Goal: Task Accomplishment & Management: Use online tool/utility

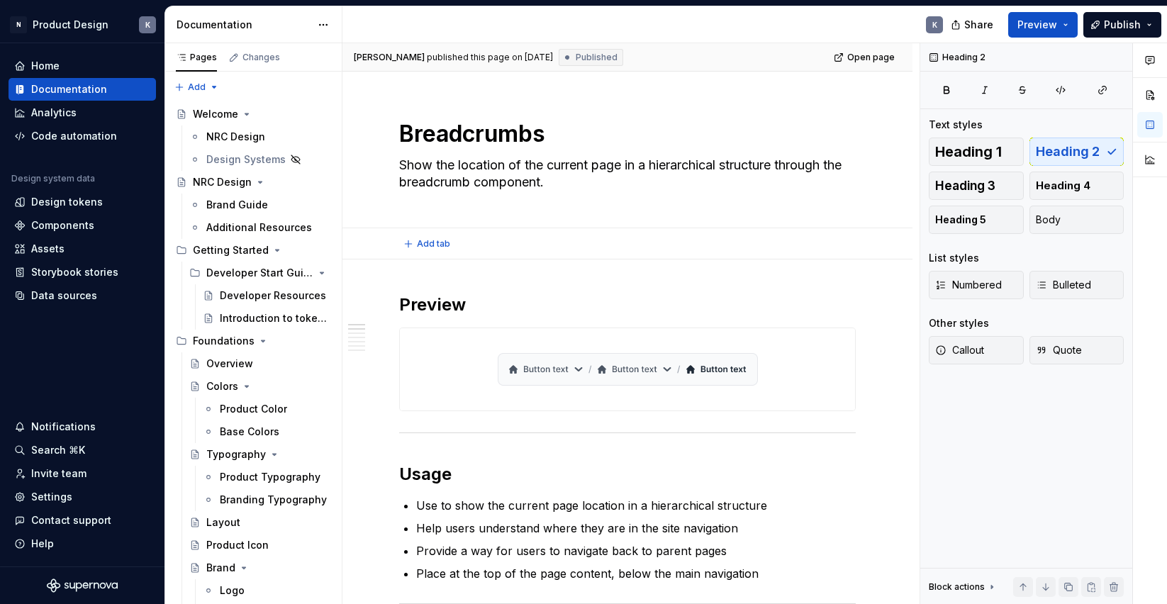
scroll to position [6, 0]
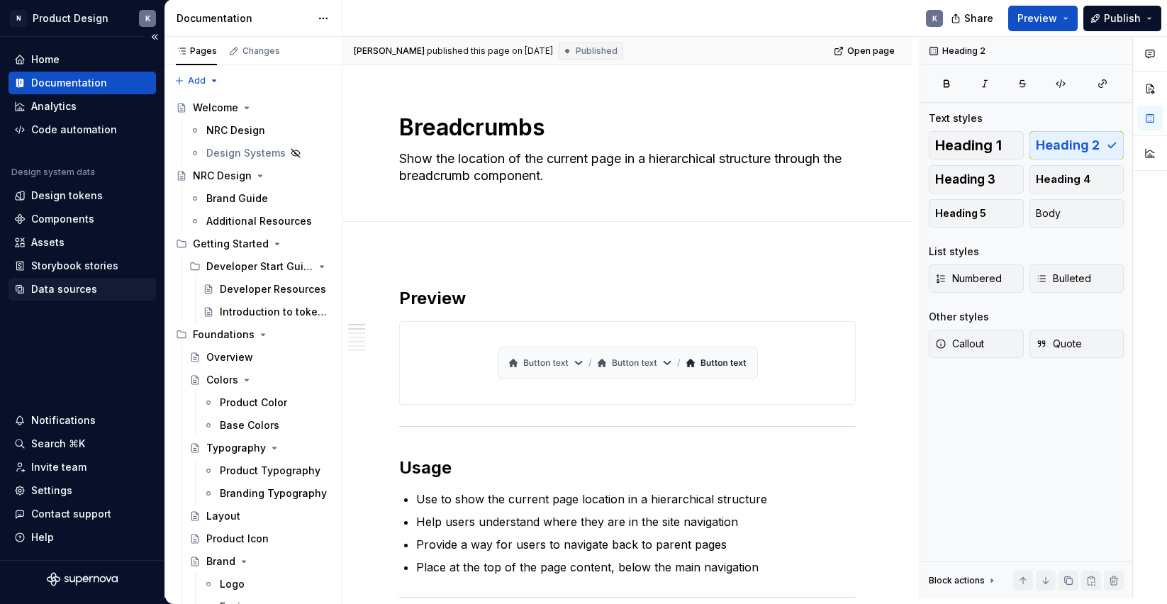
click at [74, 285] on div "Data sources" at bounding box center [64, 289] width 66 height 14
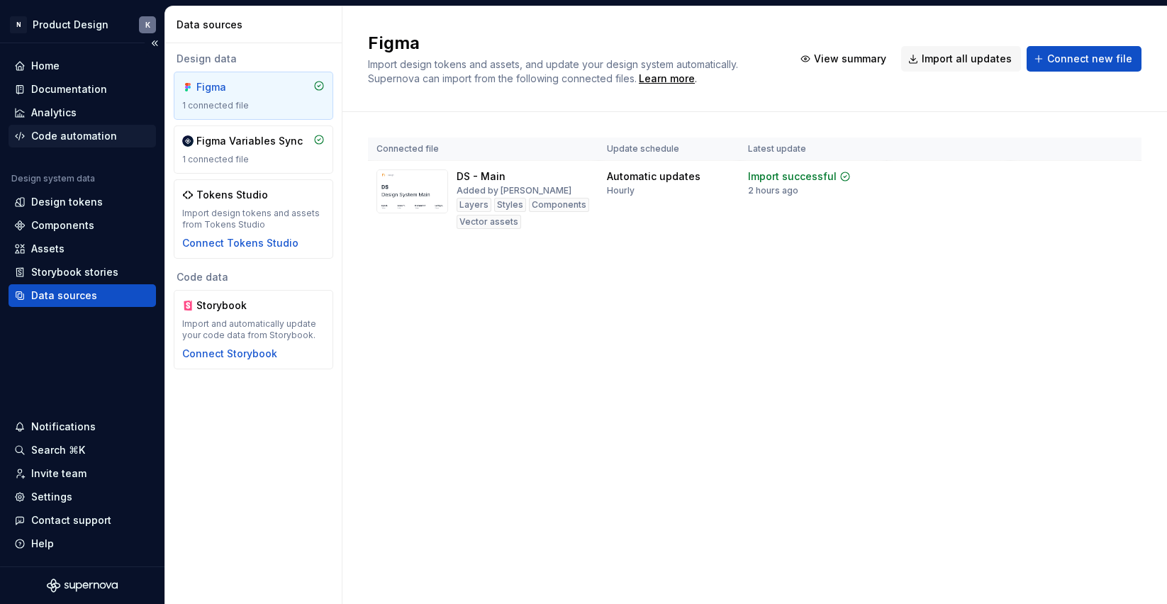
click at [69, 141] on div "Code automation" at bounding box center [74, 136] width 86 height 14
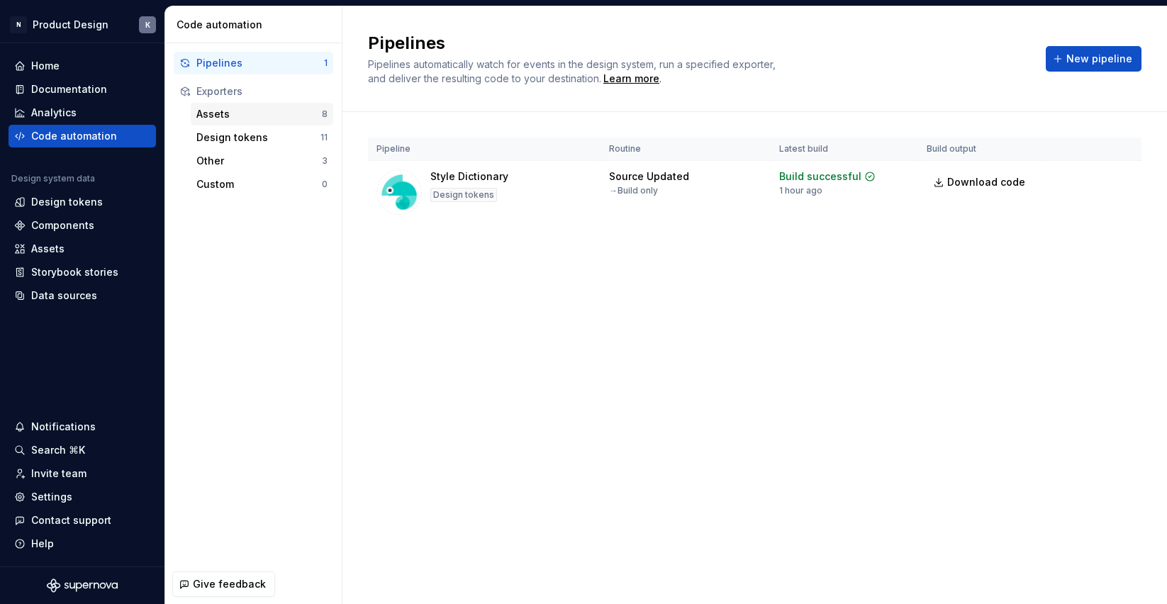
click at [285, 115] on div "Assets" at bounding box center [259, 114] width 126 height 14
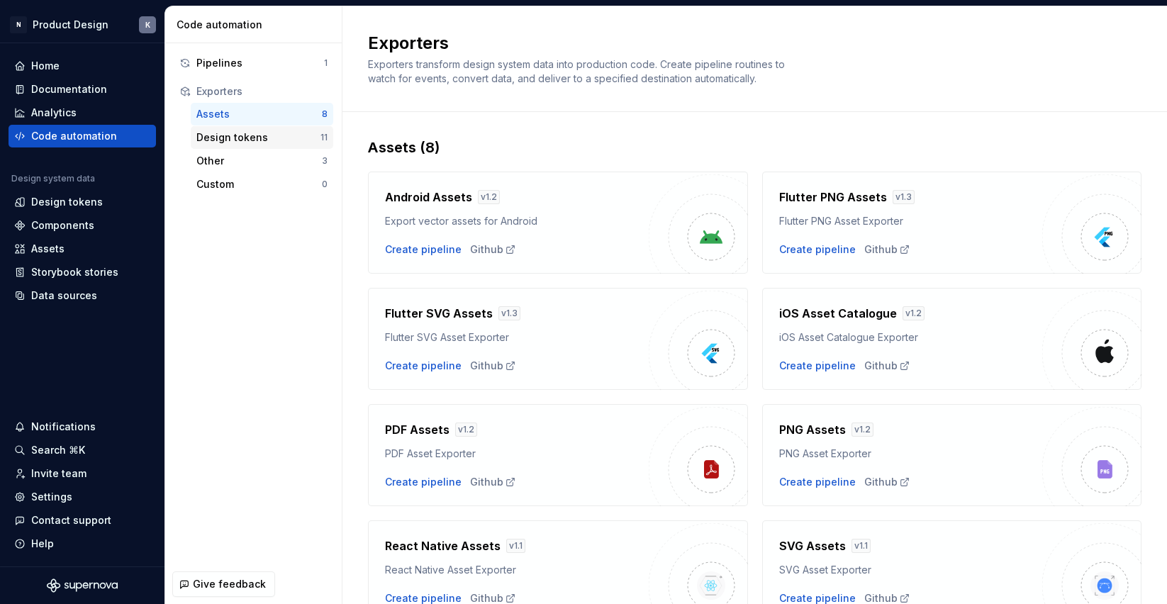
click at [275, 139] on div "Design tokens" at bounding box center [258, 138] width 124 height 14
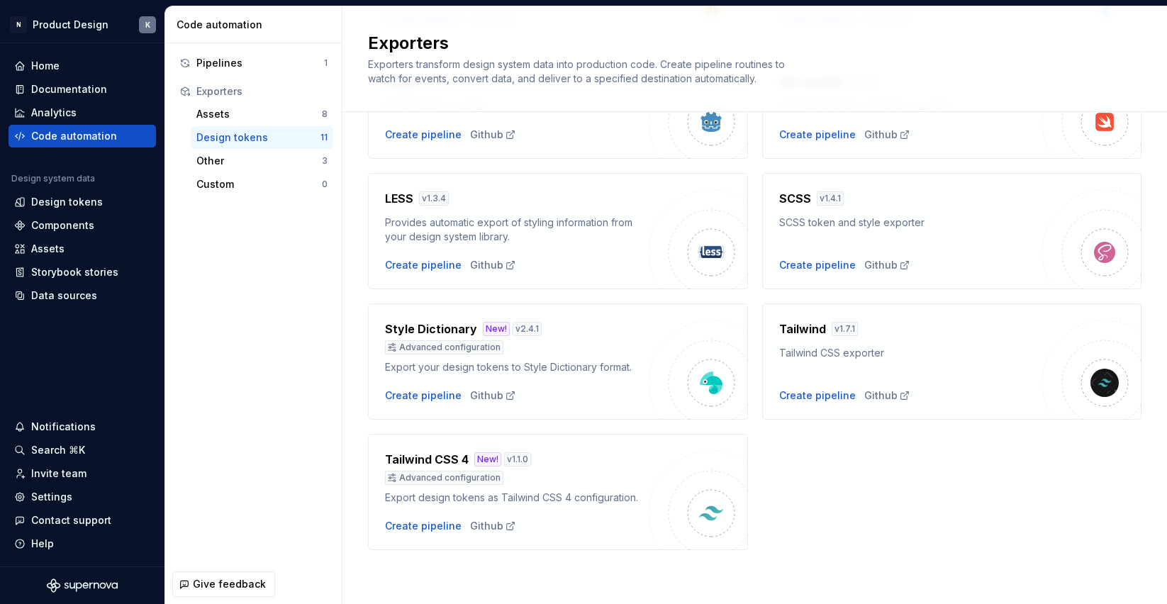
scroll to position [404, 0]
click at [428, 529] on div "Create pipeline" at bounding box center [423, 526] width 77 height 14
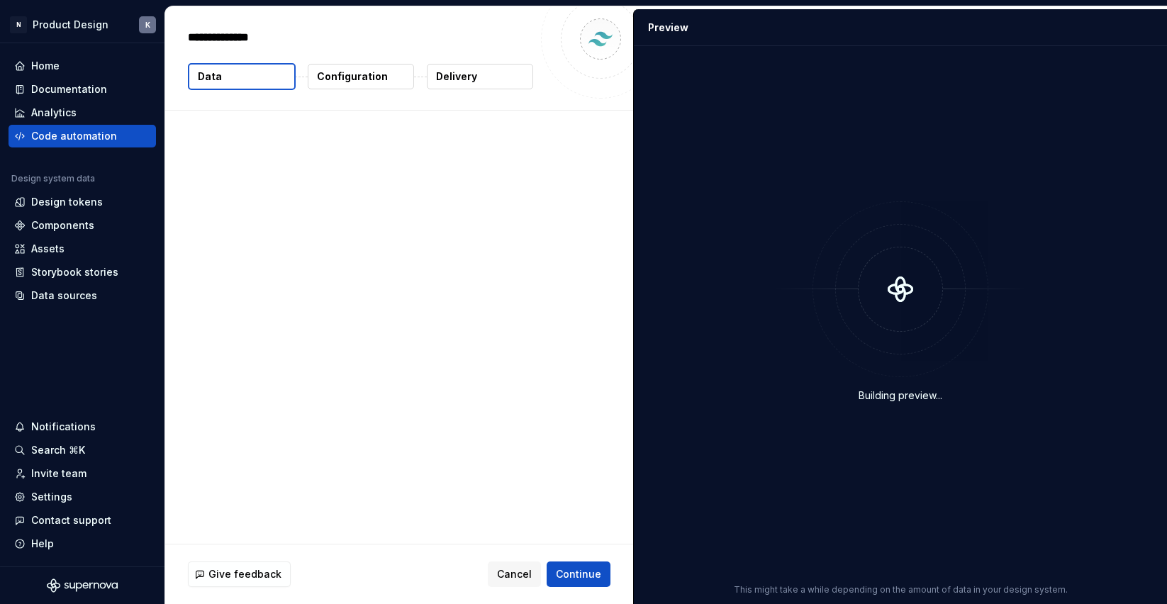
type textarea "*"
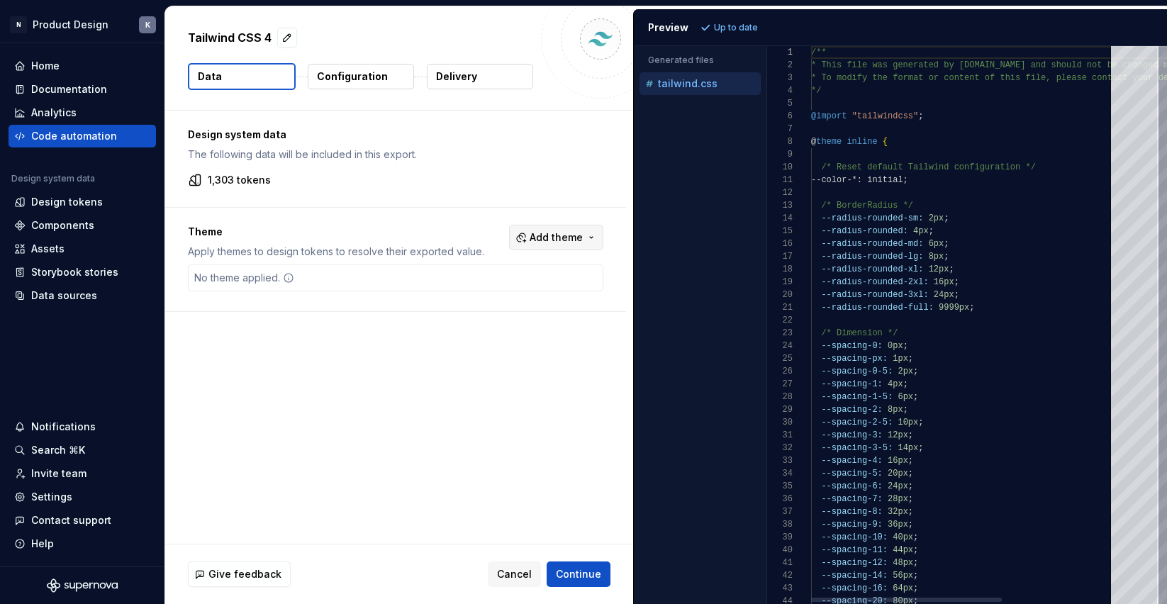
click at [576, 238] on span "Add theme" at bounding box center [556, 238] width 53 height 14
click at [940, 340] on html "N Product Design K Home Documentation Analytics Code automation Design system d…" at bounding box center [583, 302] width 1167 height 604
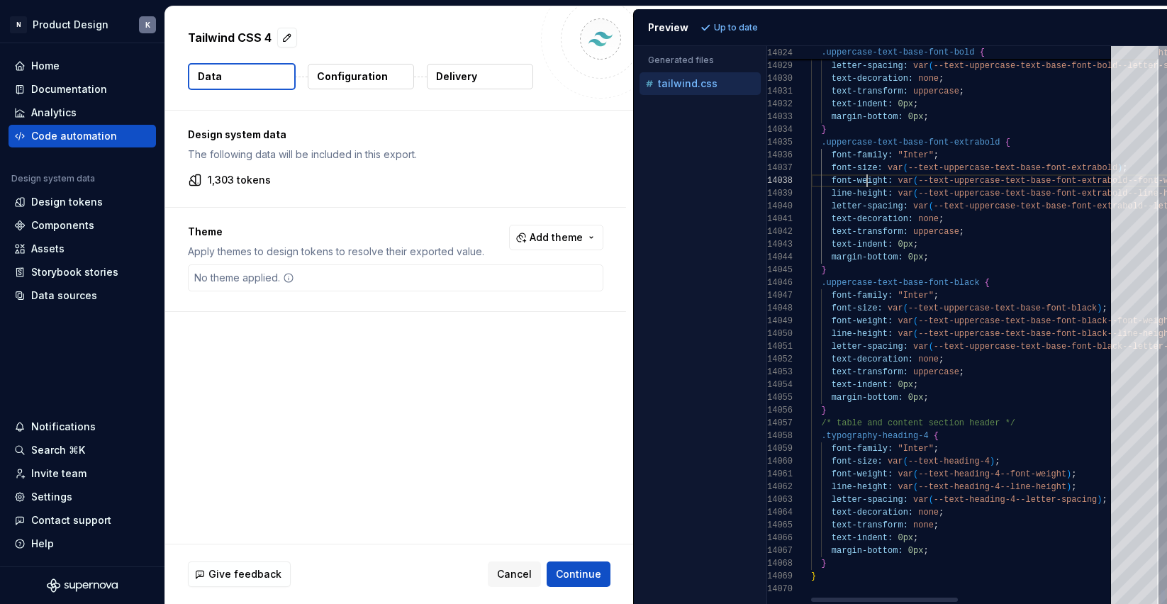
drag, startPoint x: 869, startPoint y: 182, endPoint x: 675, endPoint y: 691, distance: 544.8
click at [675, 604] on html "N Product Design K Home Documentation Analytics Code automation Design system d…" at bounding box center [583, 302] width 1167 height 604
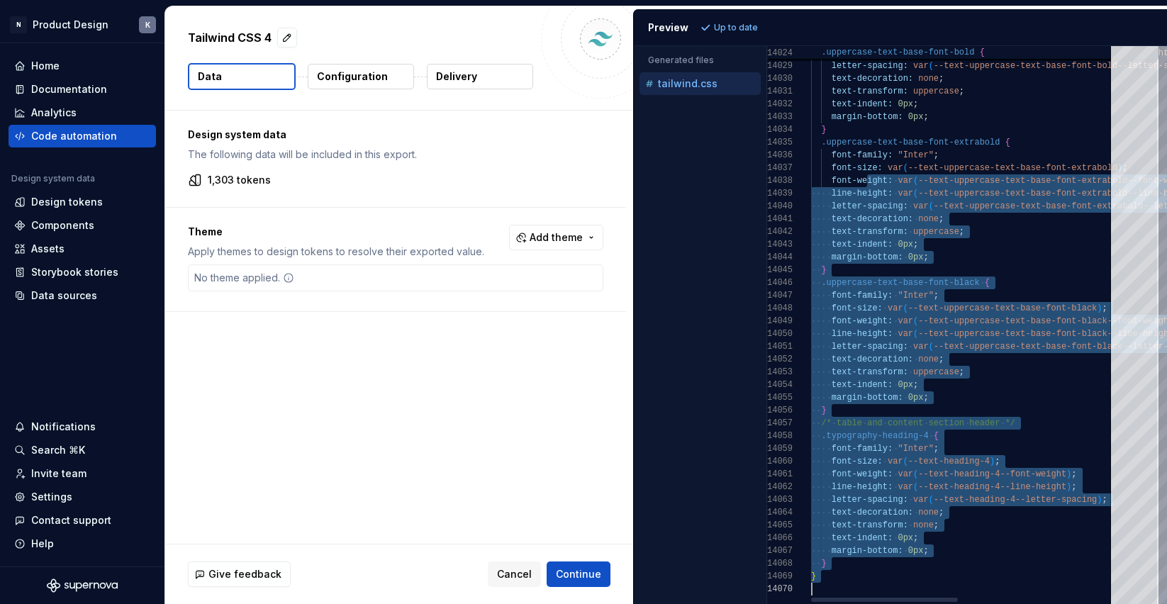
type textarea "**********"
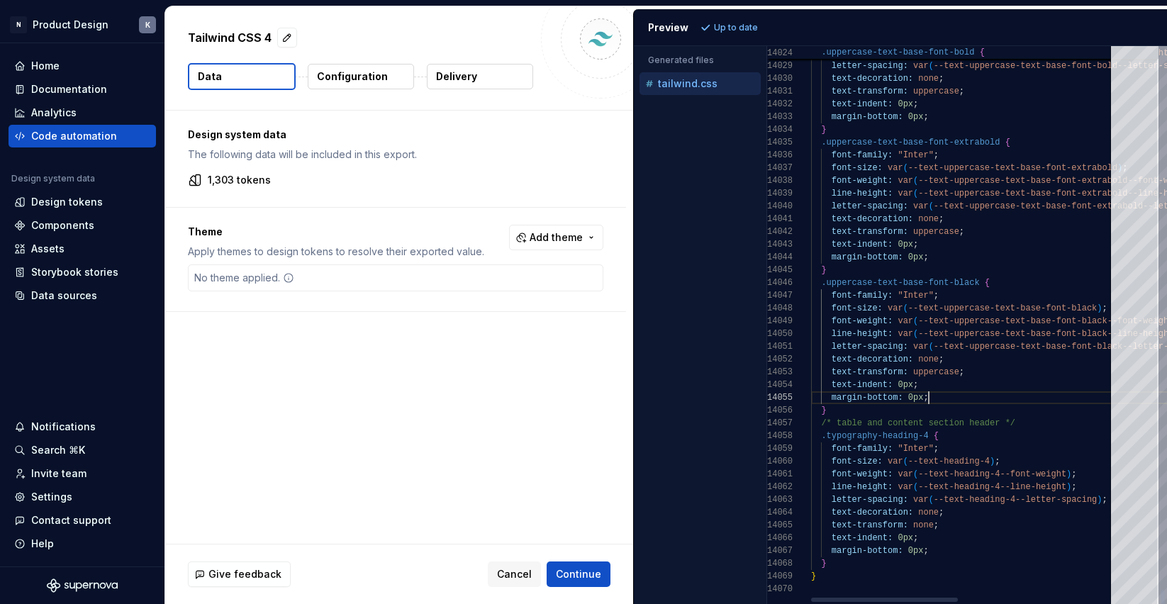
click at [979, 402] on div "margin-bottom: 0px ;" at bounding box center [1125, 398] width 628 height 13
click at [357, 75] on p "Configuration" at bounding box center [352, 77] width 71 height 14
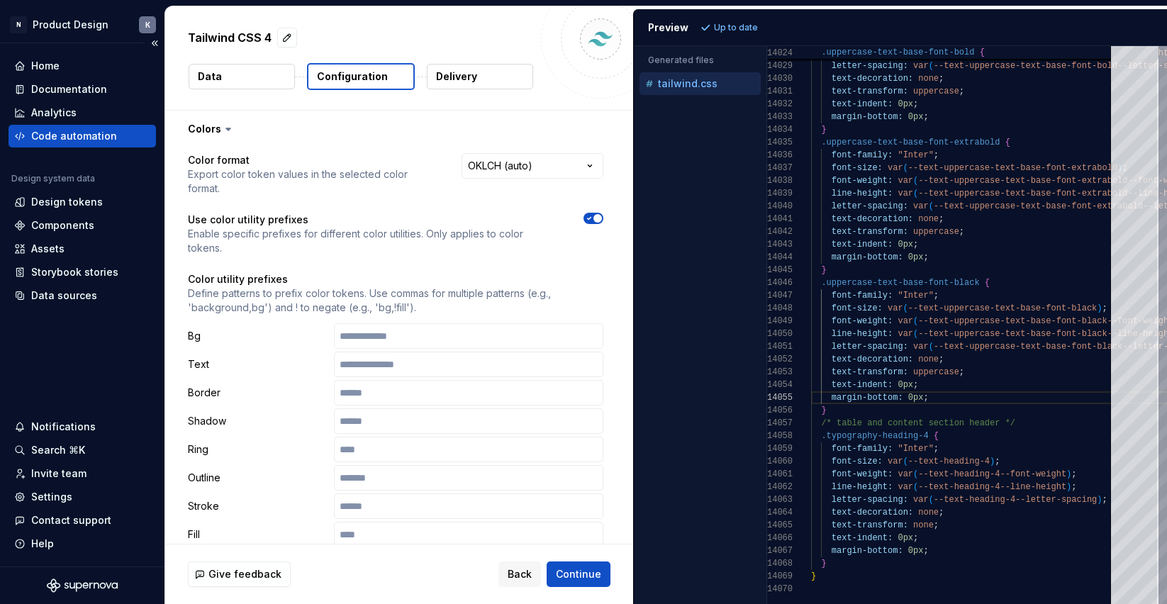
click at [111, 131] on div "Code automation" at bounding box center [74, 136] width 86 height 14
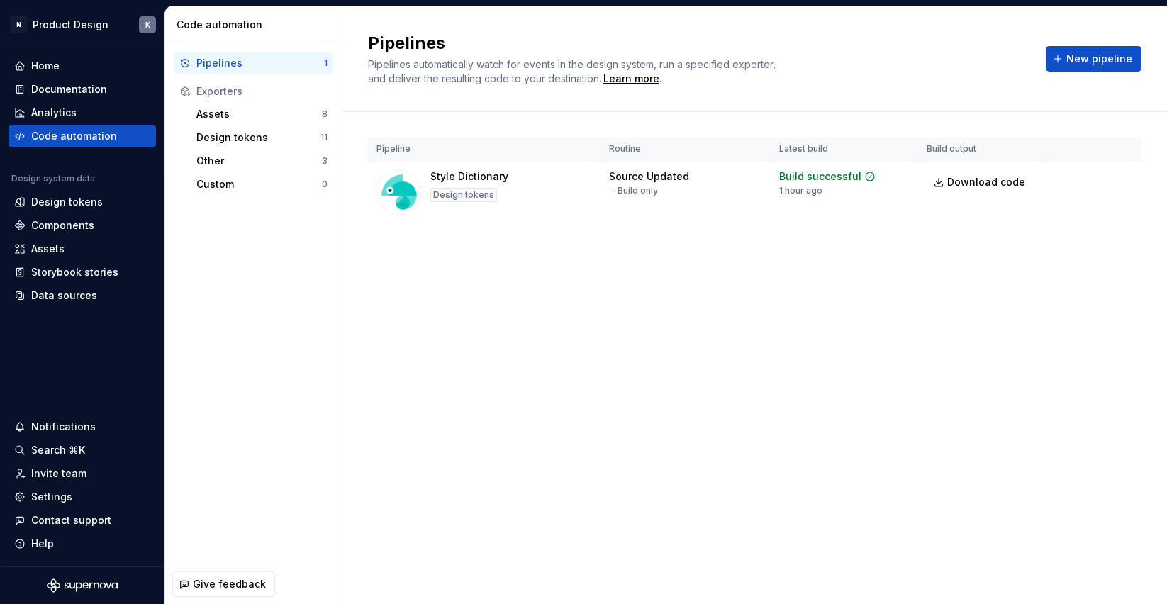
click at [267, 58] on div "Pipelines" at bounding box center [260, 63] width 128 height 14
click at [267, 112] on div "Assets" at bounding box center [259, 114] width 126 height 14
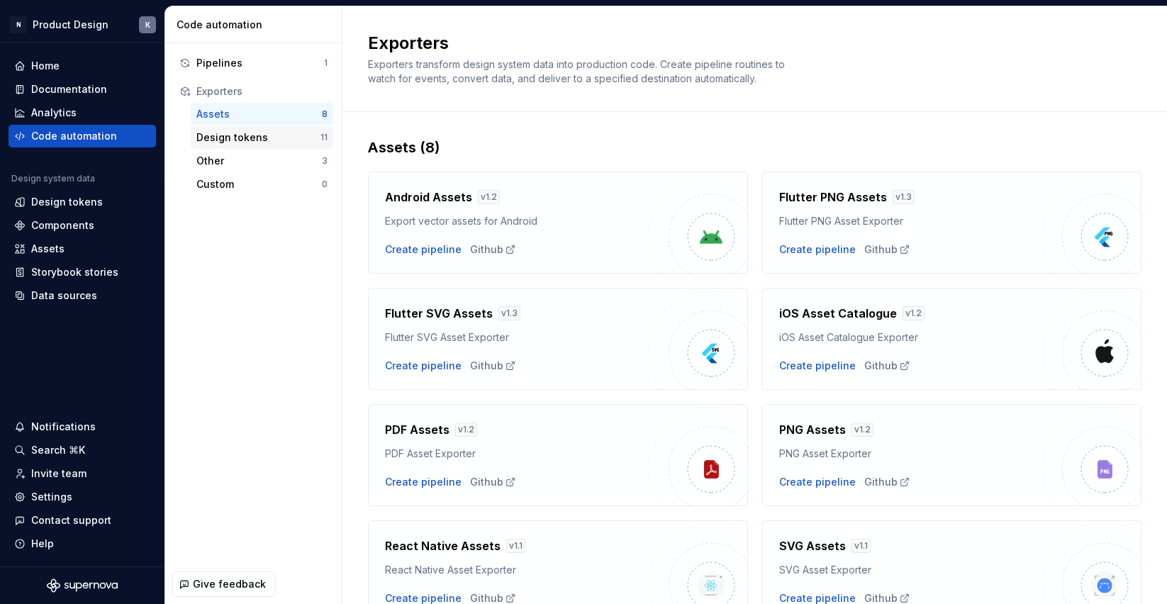
click at [268, 138] on div "Design tokens" at bounding box center [258, 138] width 124 height 14
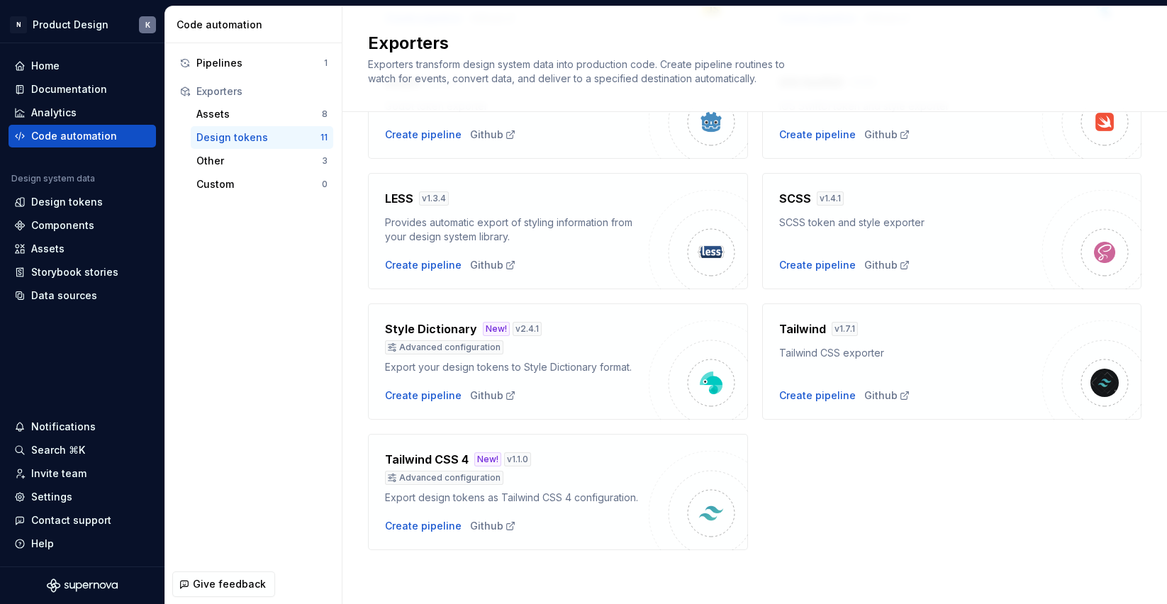
scroll to position [404, 0]
click at [818, 234] on div "SCSS v 1.4.1 SCSS token and style exporter Create pipeline Github" at bounding box center [911, 231] width 264 height 82
click at [814, 262] on div "Create pipeline" at bounding box center [817, 265] width 77 height 14
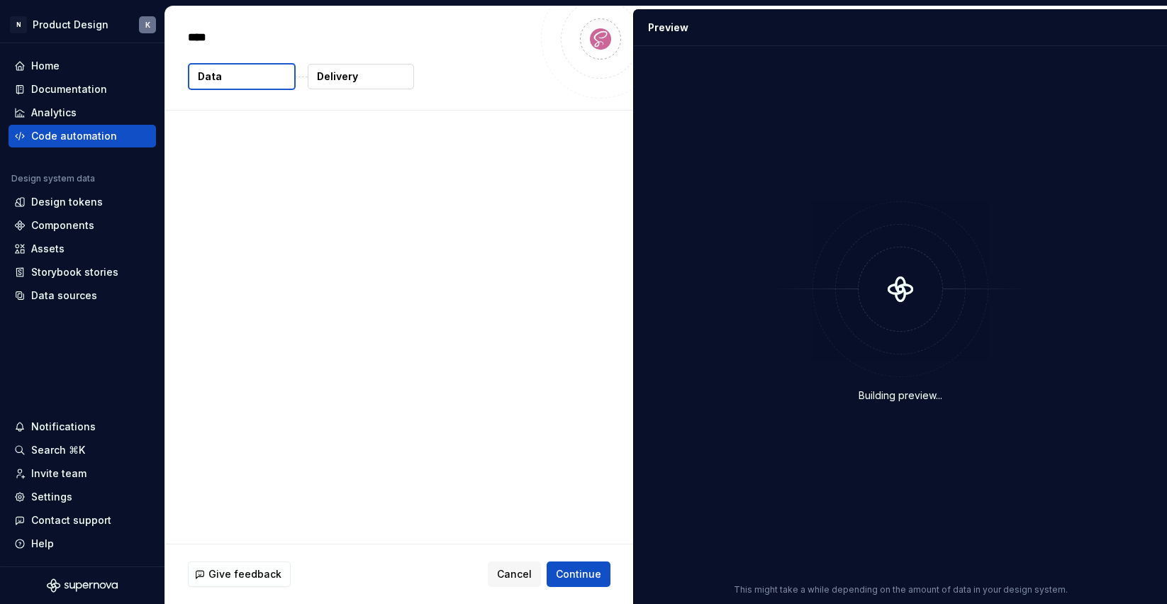
type textarea "*"
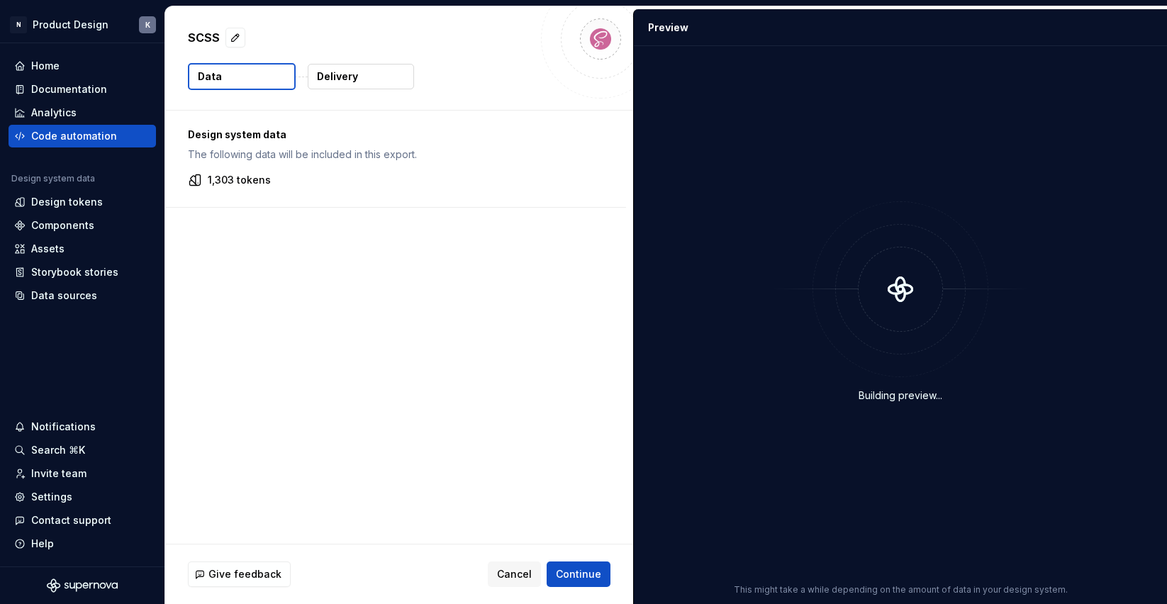
click at [270, 79] on button "Data" at bounding box center [242, 76] width 108 height 27
click at [252, 179] on p "1,303 tokens" at bounding box center [239, 180] width 63 height 14
click at [195, 179] on icon at bounding box center [195, 180] width 14 height 14
click at [238, 145] on div "Design system data The following data will be included in this export." at bounding box center [396, 145] width 416 height 34
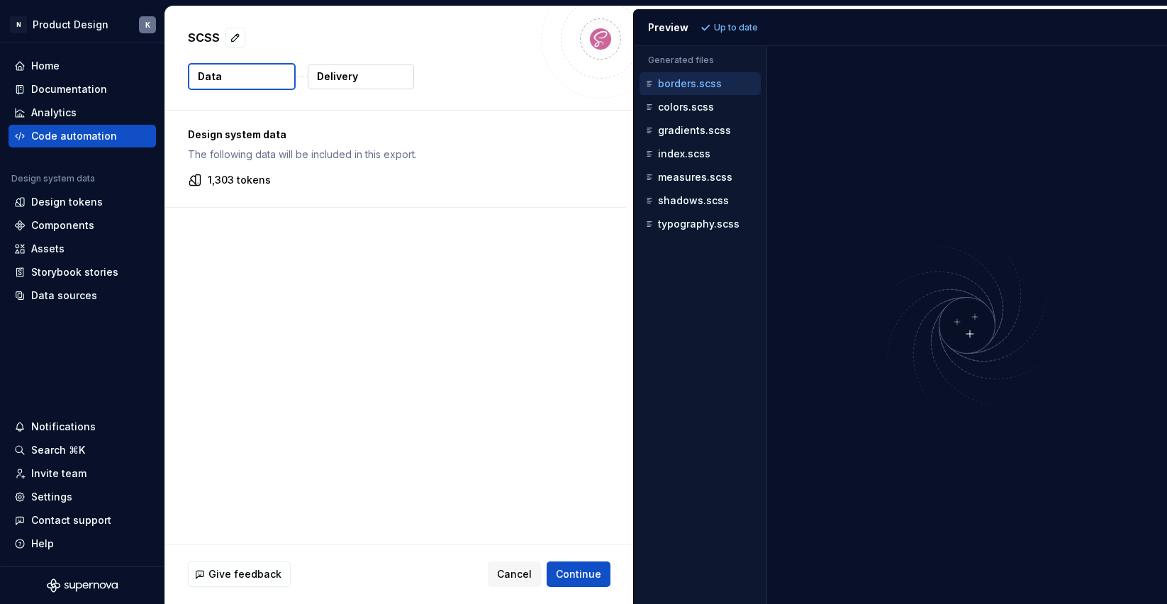
click at [362, 79] on button "Delivery" at bounding box center [361, 77] width 106 height 26
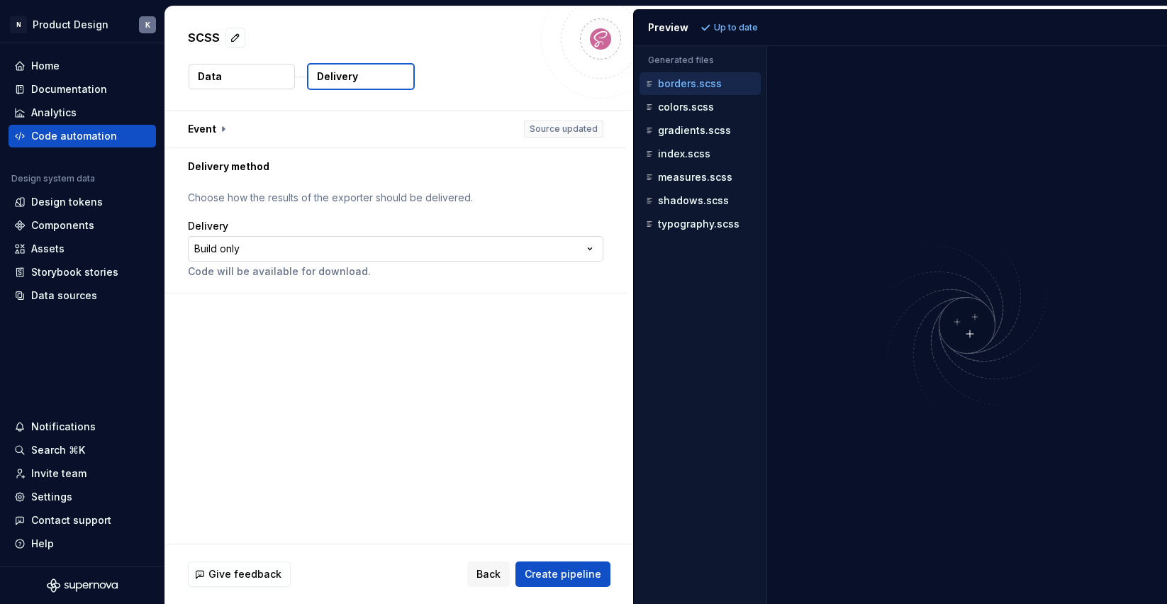
click at [516, 245] on html "**********" at bounding box center [583, 302] width 1167 height 604
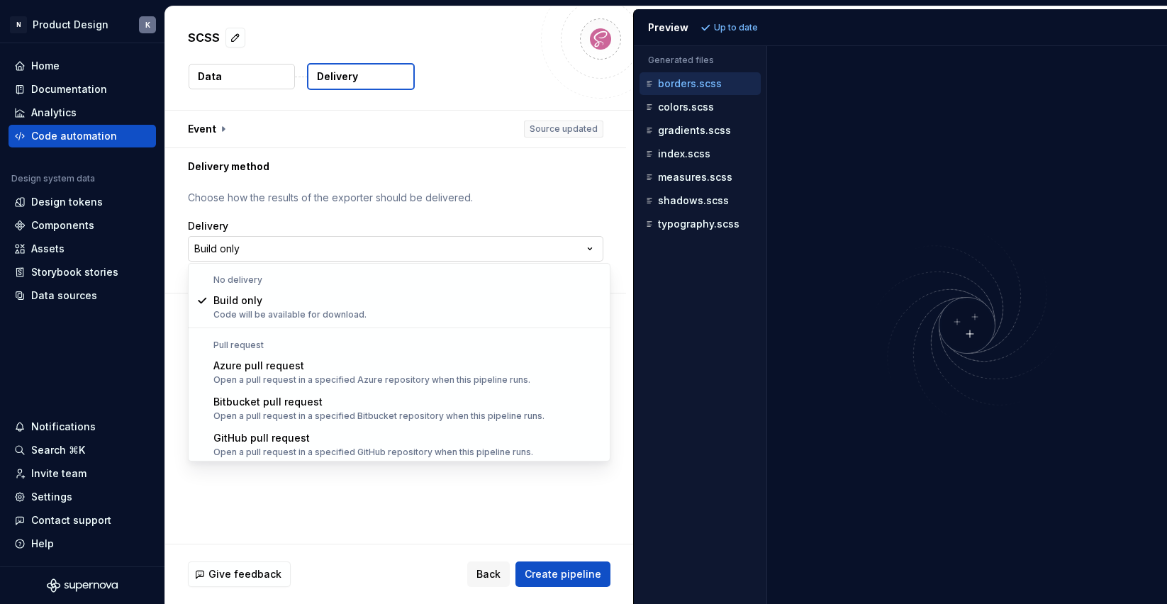
click at [358, 245] on html "**********" at bounding box center [583, 302] width 1167 height 604
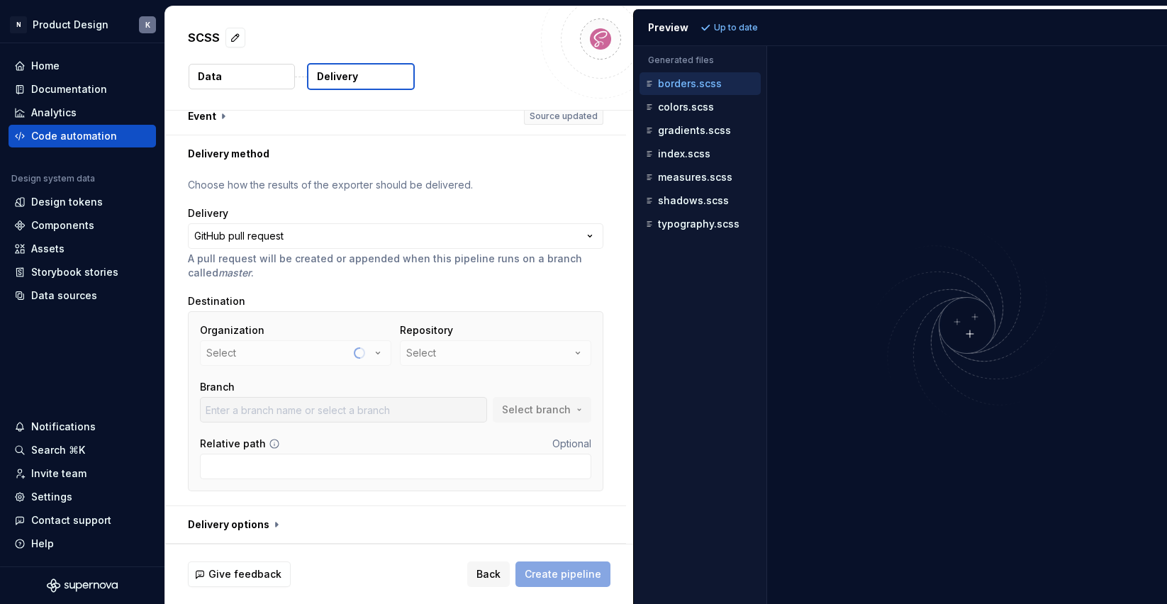
scroll to position [13, 0]
click at [380, 353] on icon "button" at bounding box center [379, 354] width 4 height 2
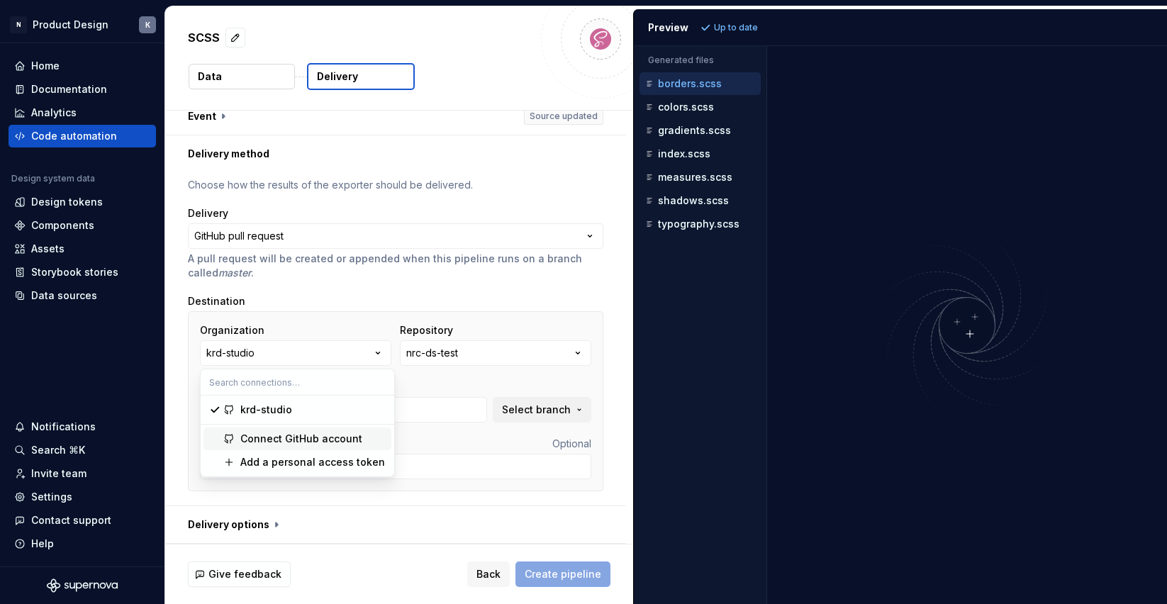
type input "main"
click at [335, 440] on div "Connect GitHub account" at bounding box center [301, 439] width 122 height 14
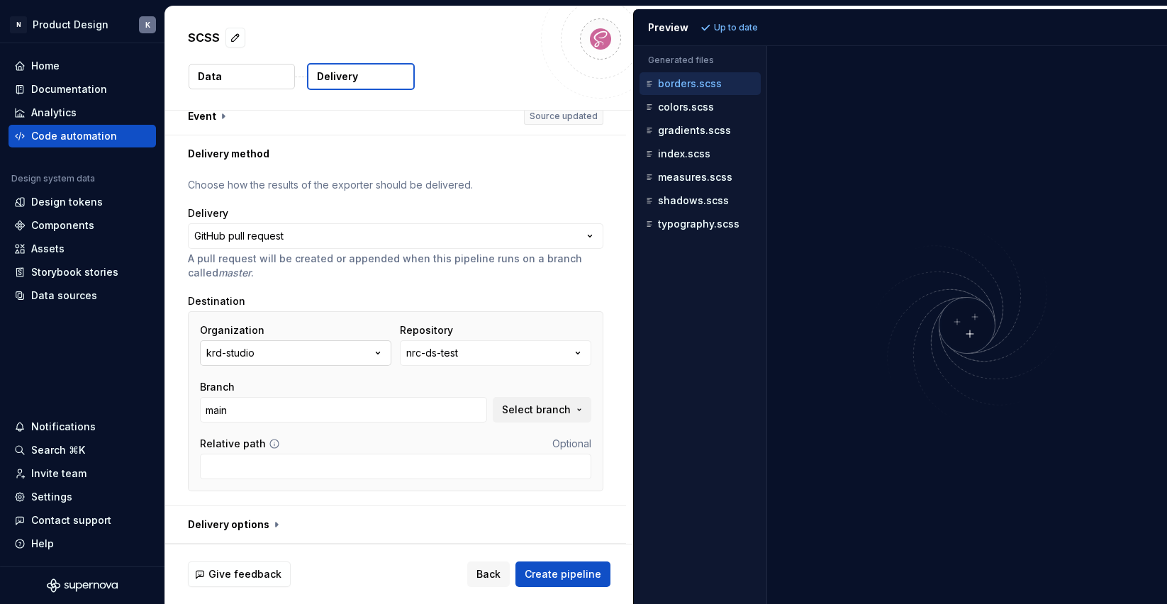
click at [379, 350] on icon "button" at bounding box center [378, 353] width 14 height 14
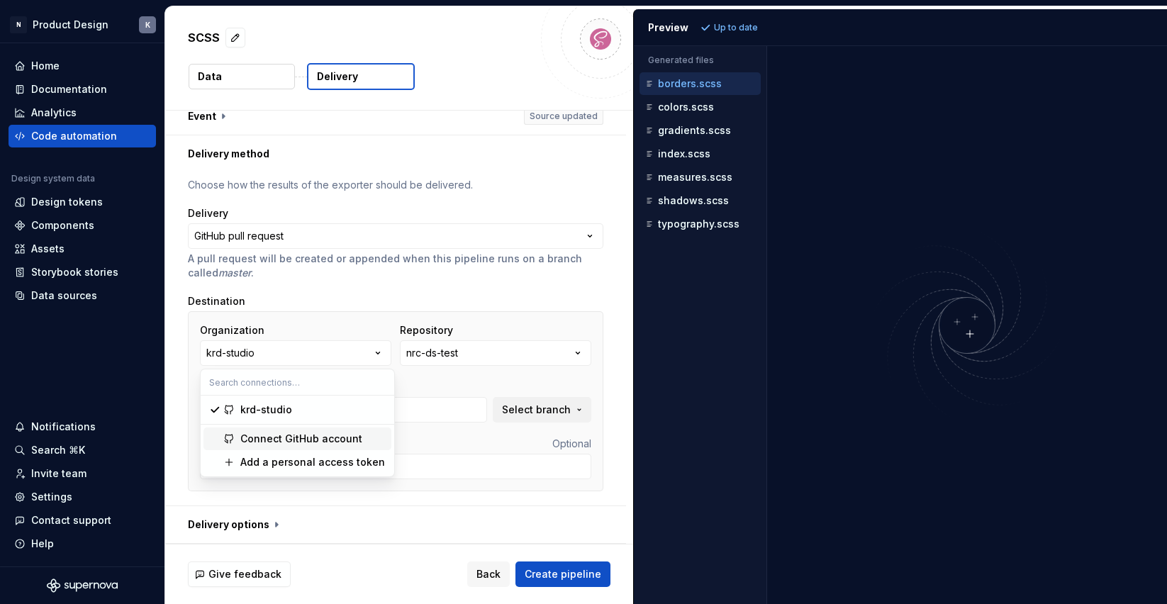
click at [289, 435] on div "Connect GitHub account" at bounding box center [301, 439] width 122 height 14
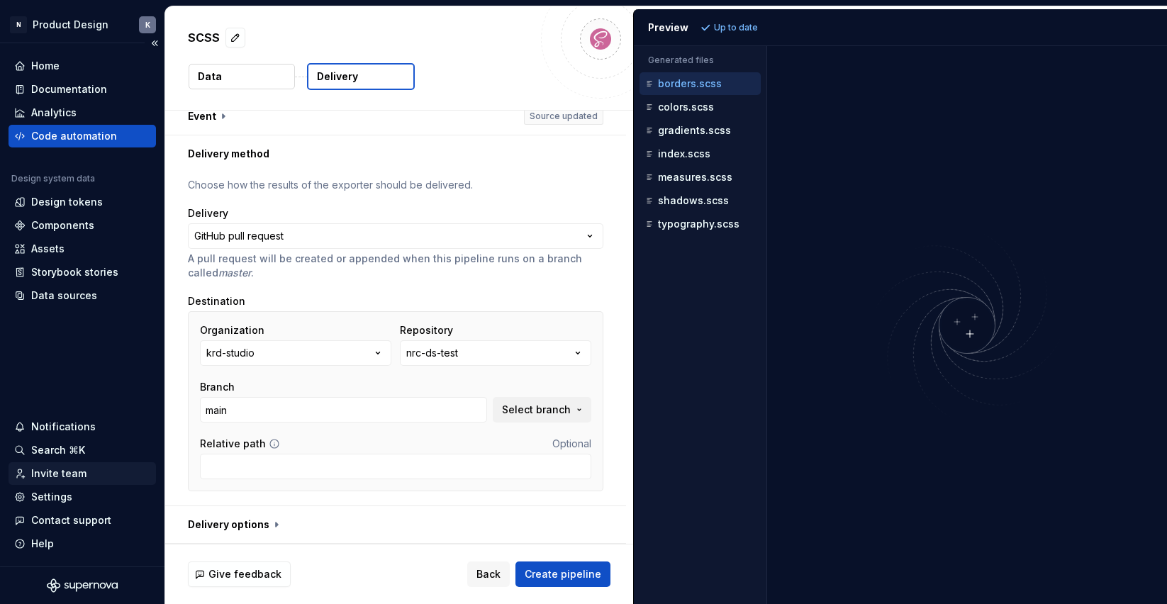
click at [62, 477] on div "Invite team" at bounding box center [58, 474] width 55 height 14
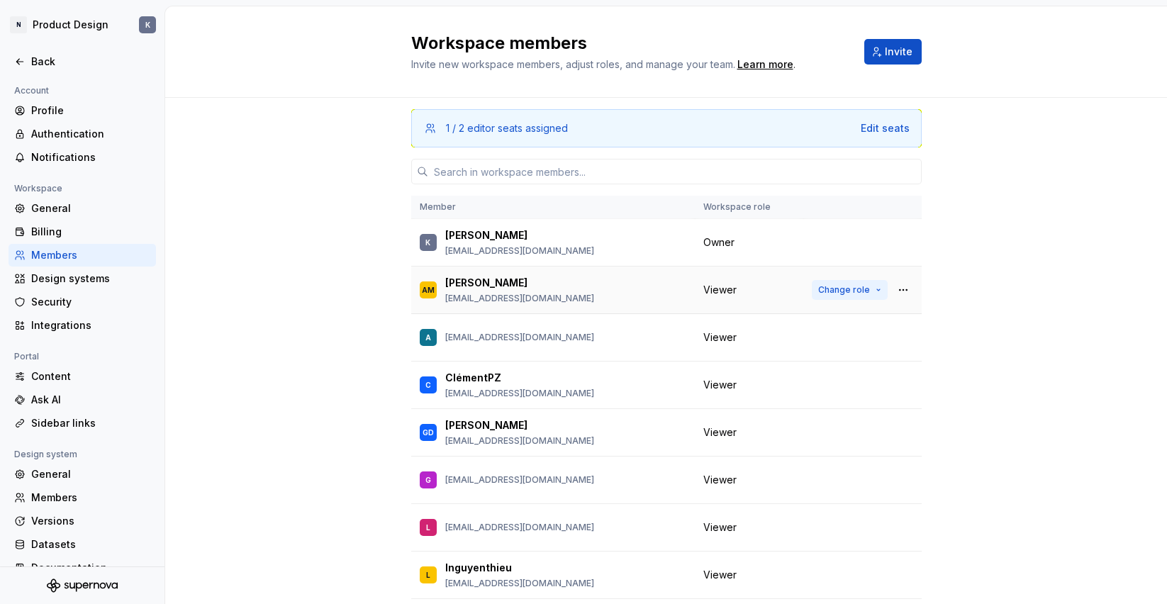
scroll to position [14, 0]
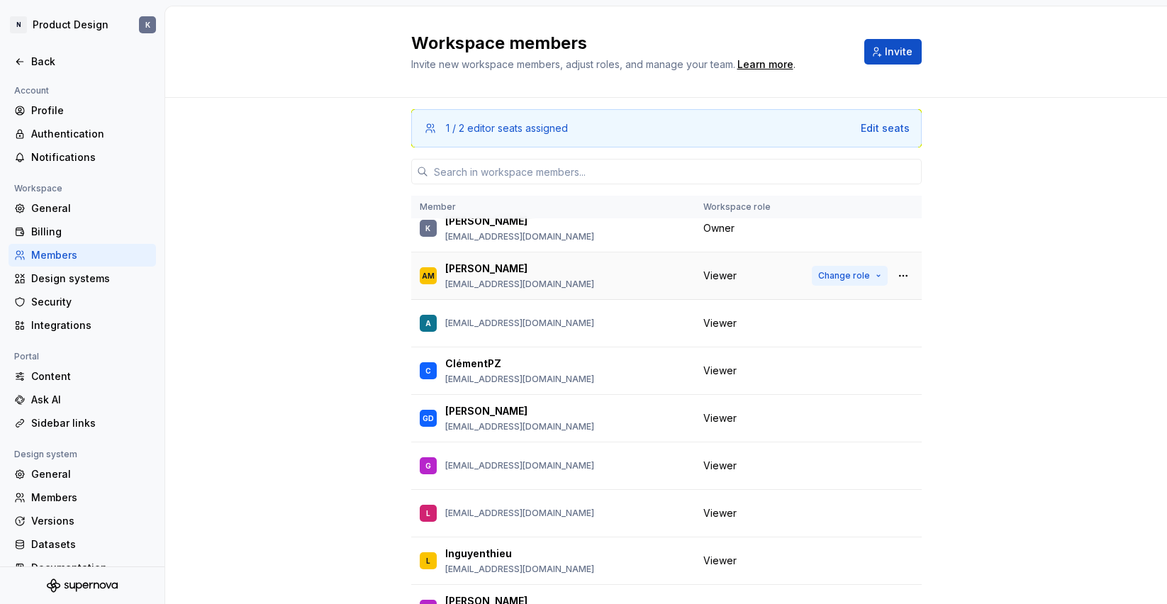
click at [883, 277] on button "Change role" at bounding box center [850, 276] width 76 height 20
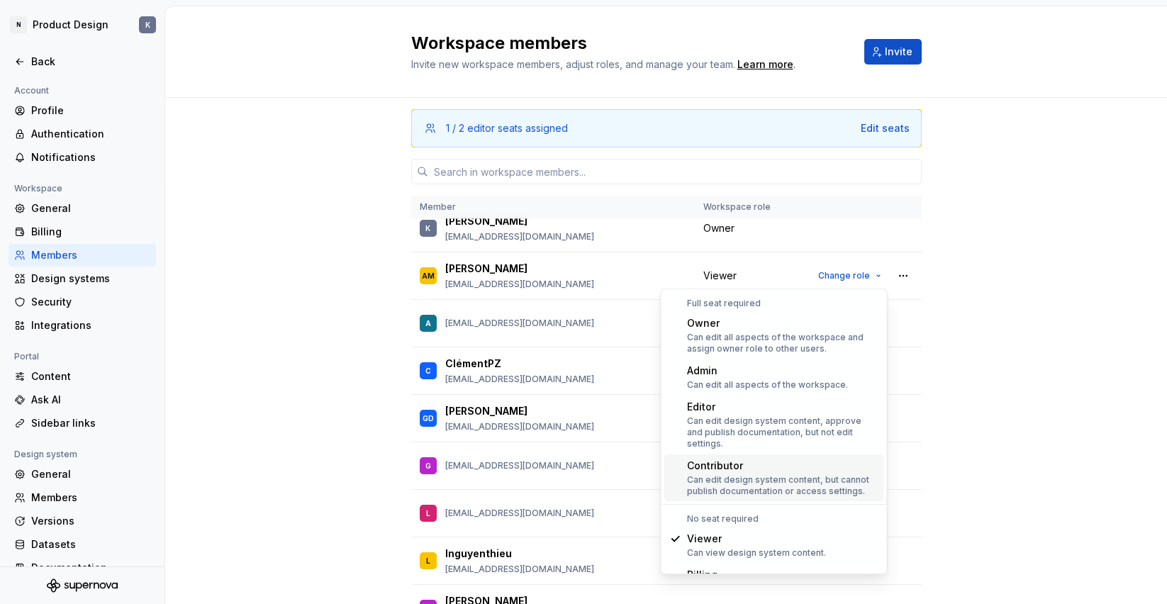
scroll to position [0, 0]
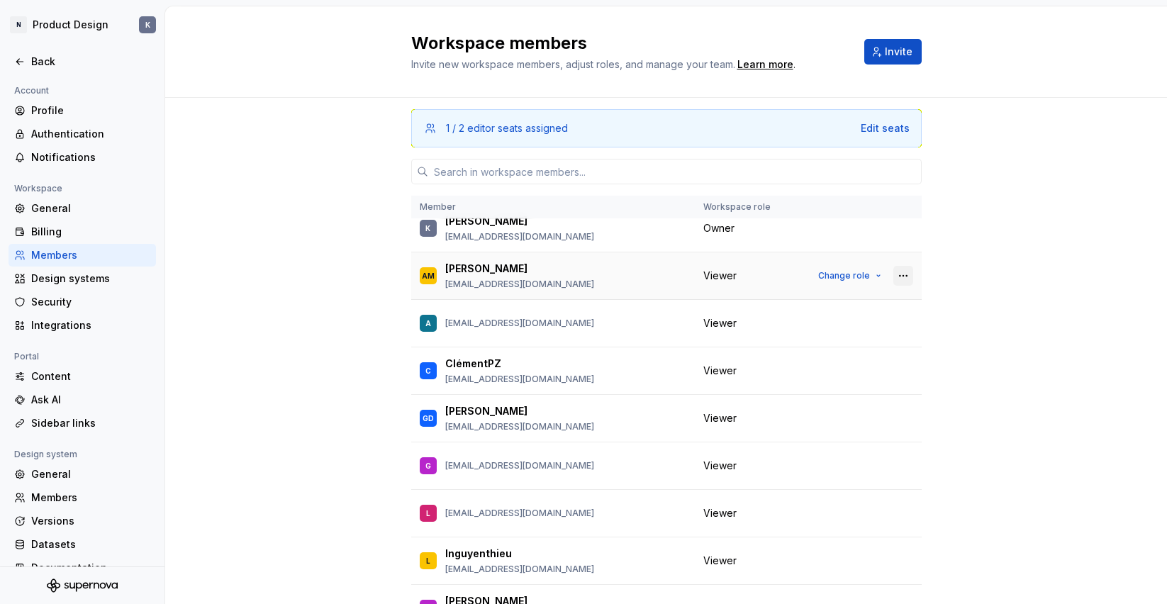
click at [904, 275] on button "button" at bounding box center [904, 276] width 20 height 20
click at [972, 269] on div "1 / 2 editor seats assigned Edit seats Member Workspace role K [PERSON_NAME] [P…" at bounding box center [666, 397] width 1002 height 598
click at [874, 274] on button "Change role" at bounding box center [850, 276] width 76 height 20
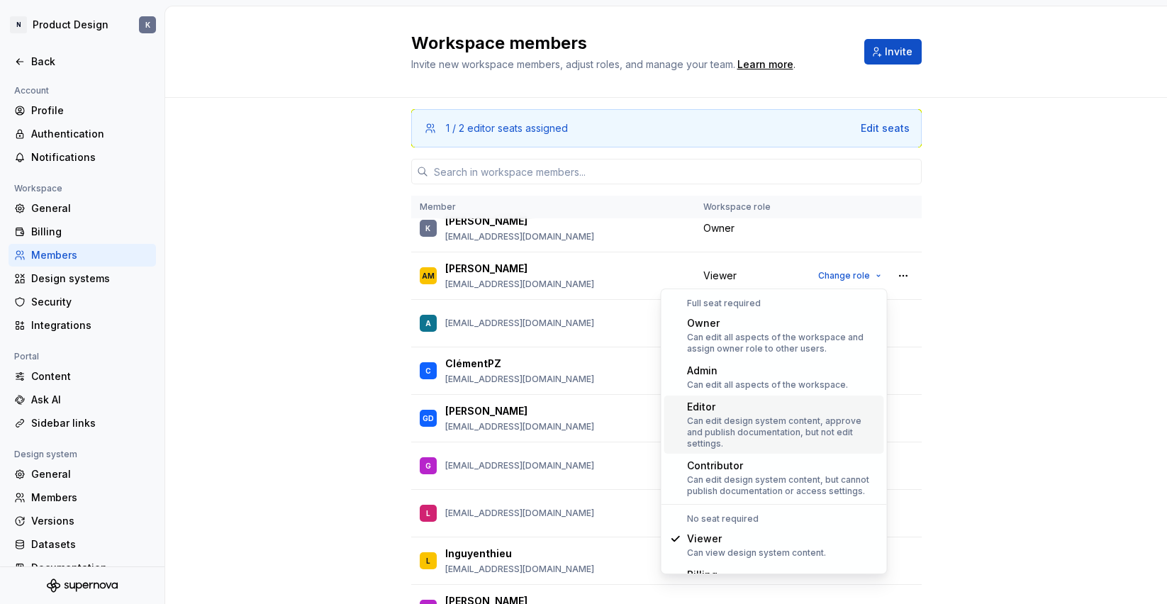
click at [827, 431] on div "Can edit design system content, approve and publish documentation, but not edit…" at bounding box center [783, 433] width 192 height 34
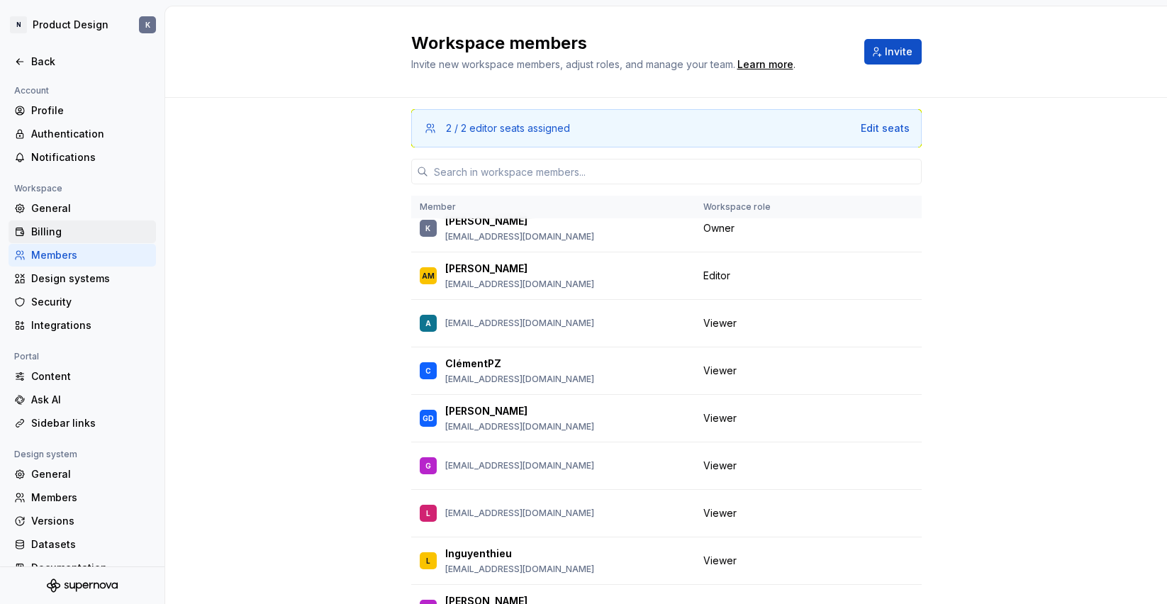
click at [82, 231] on div "Billing" at bounding box center [90, 232] width 119 height 14
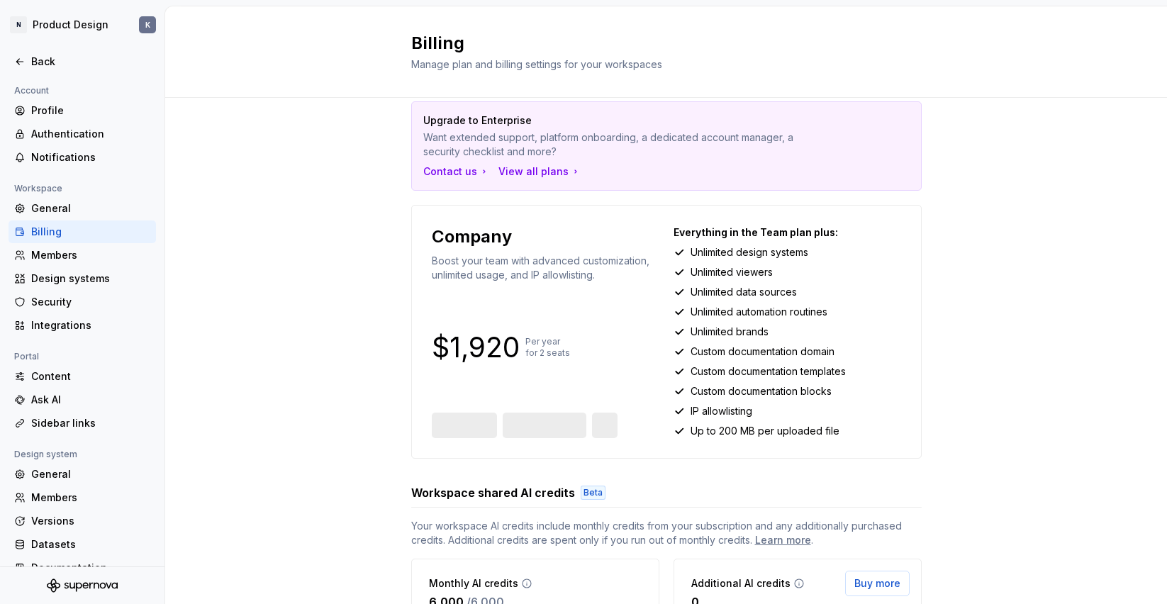
scroll to position [24, 0]
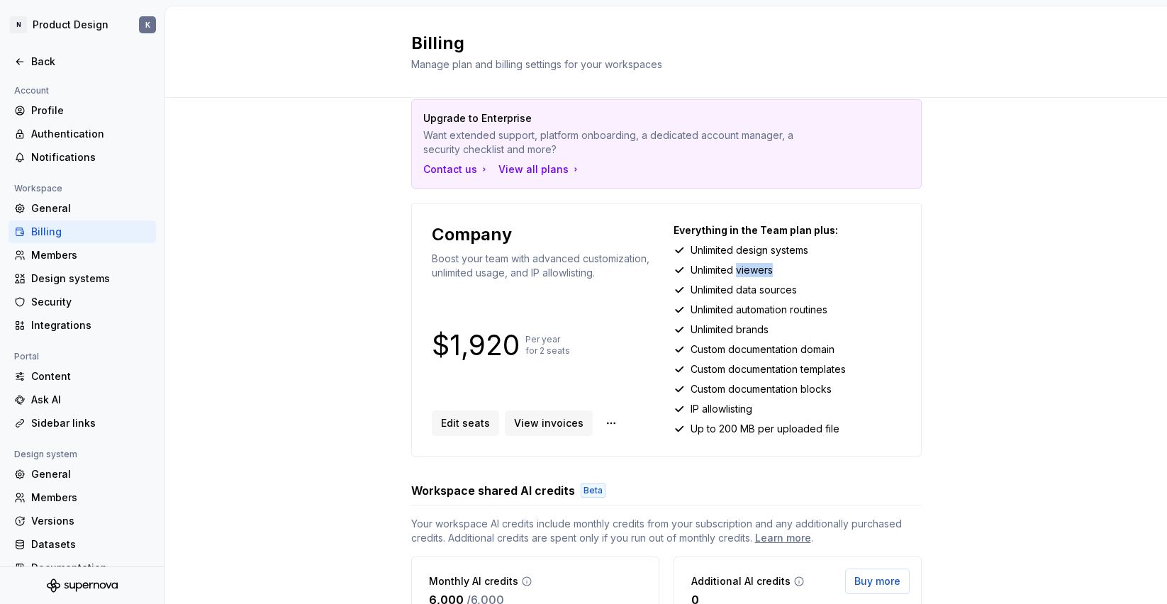
drag, startPoint x: 738, startPoint y: 272, endPoint x: 789, endPoint y: 272, distance: 51.8
click at [789, 272] on div "Unlimited viewers" at bounding box center [788, 270] width 228 height 14
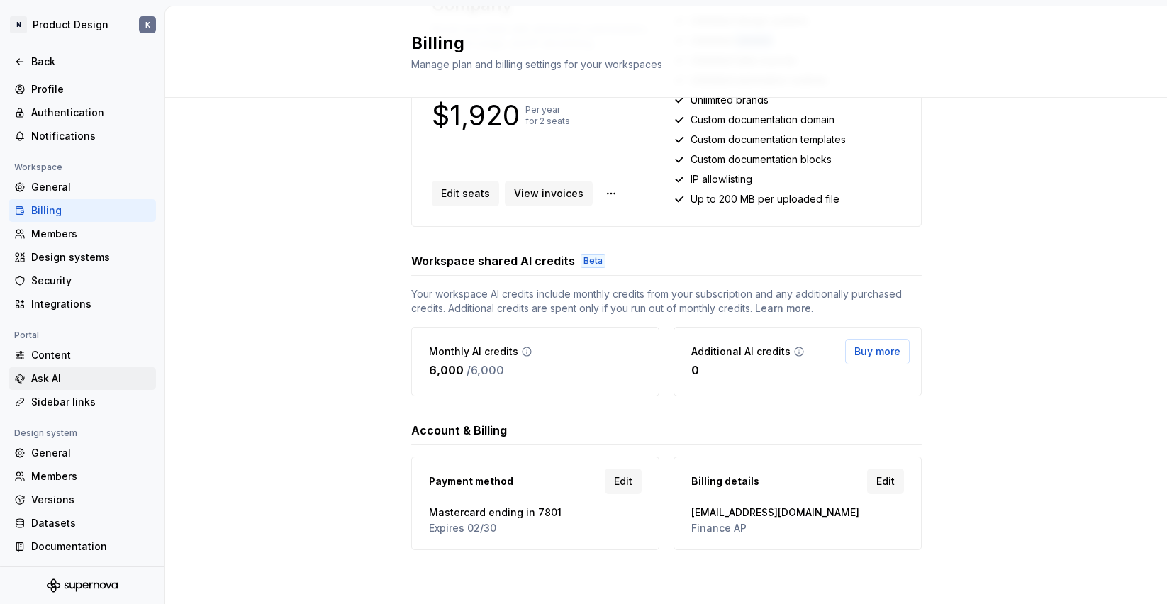
scroll to position [21, 0]
click at [78, 378] on div "Ask AI" at bounding box center [90, 379] width 119 height 14
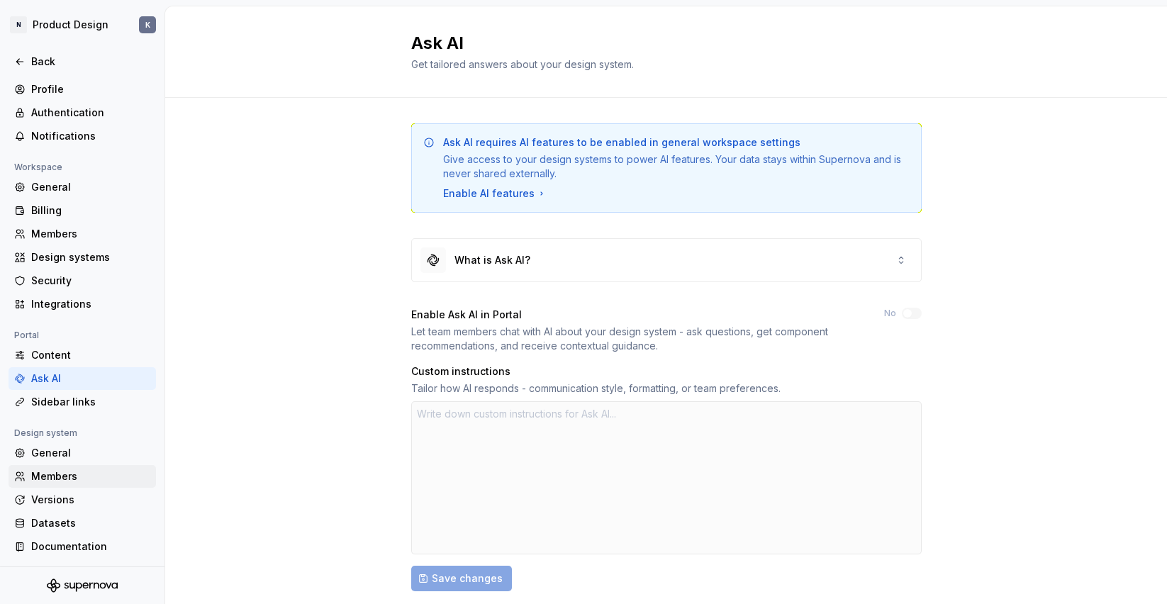
click at [80, 480] on div "Members" at bounding box center [90, 477] width 119 height 14
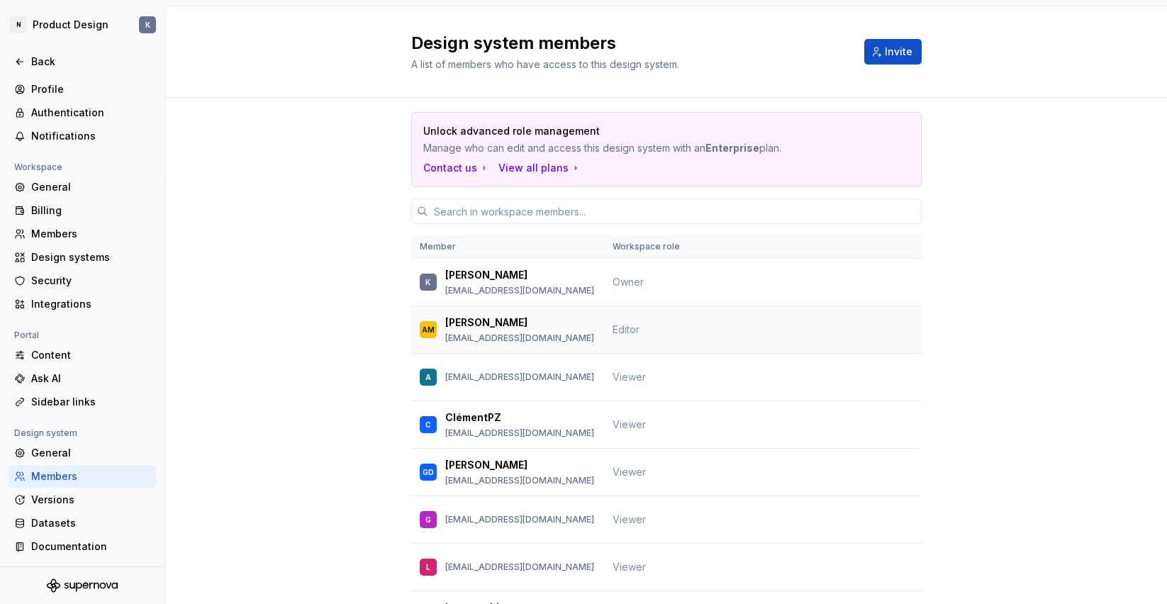
click at [635, 333] on span "Editor" at bounding box center [626, 329] width 27 height 12
click at [876, 331] on td at bounding box center [810, 330] width 223 height 48
click at [17, 57] on icon at bounding box center [19, 61] width 11 height 11
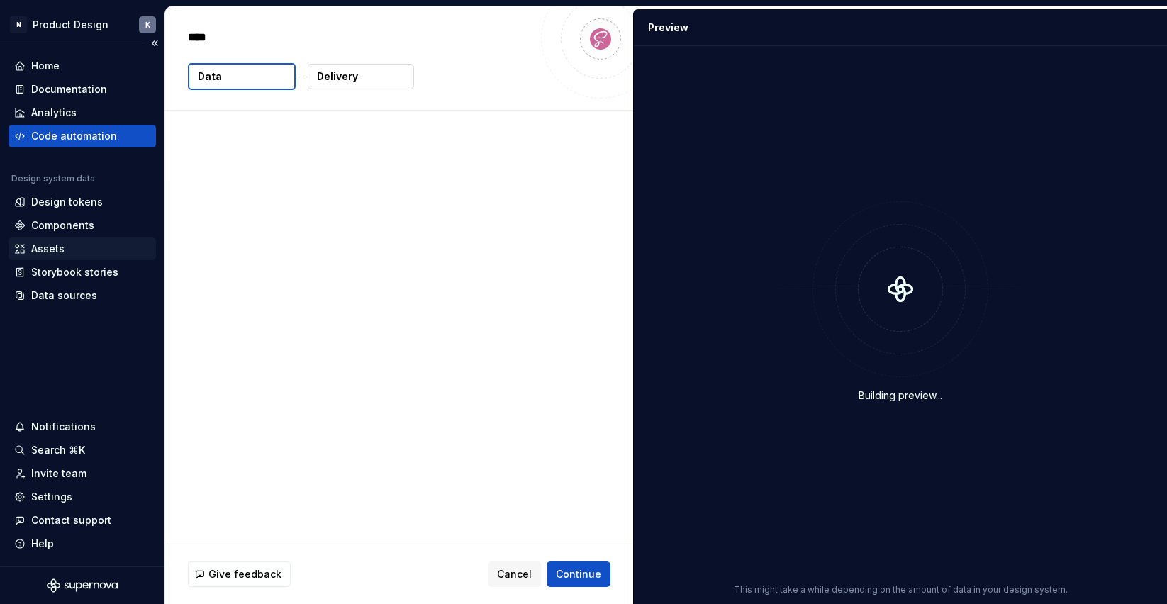
type textarea "*"
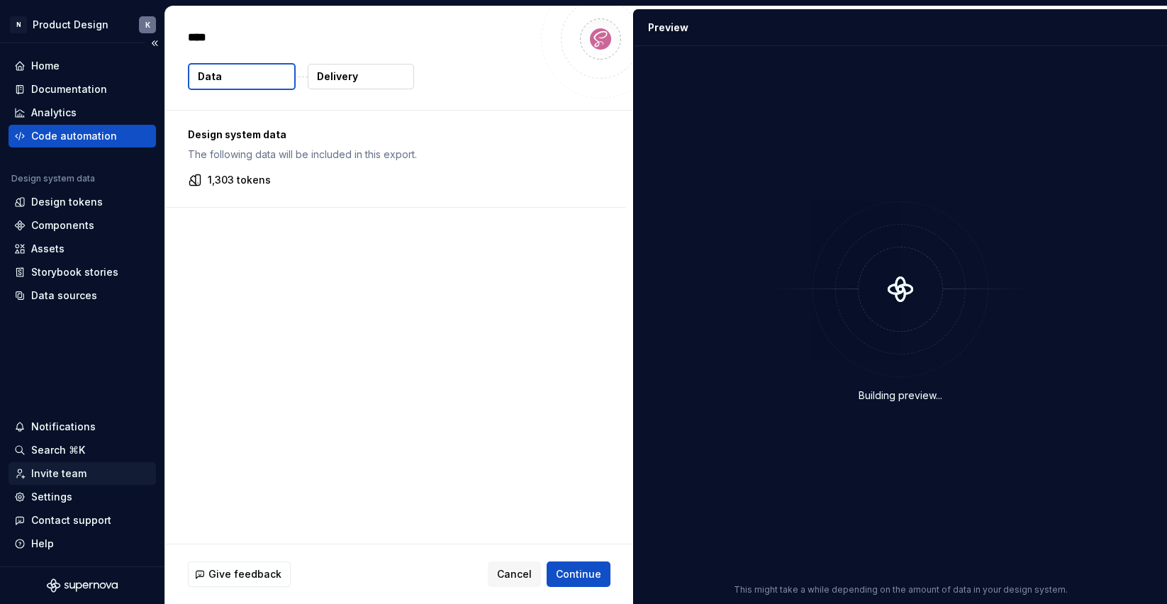
click at [59, 477] on div "Invite team" at bounding box center [58, 474] width 55 height 14
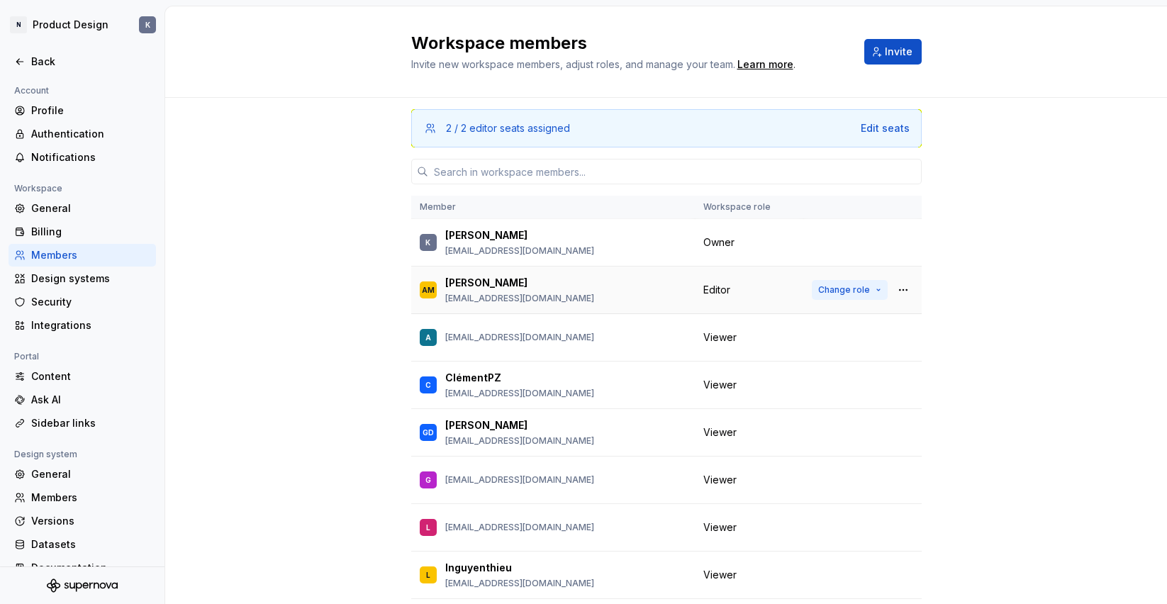
click at [879, 288] on button "Change role" at bounding box center [850, 290] width 76 height 20
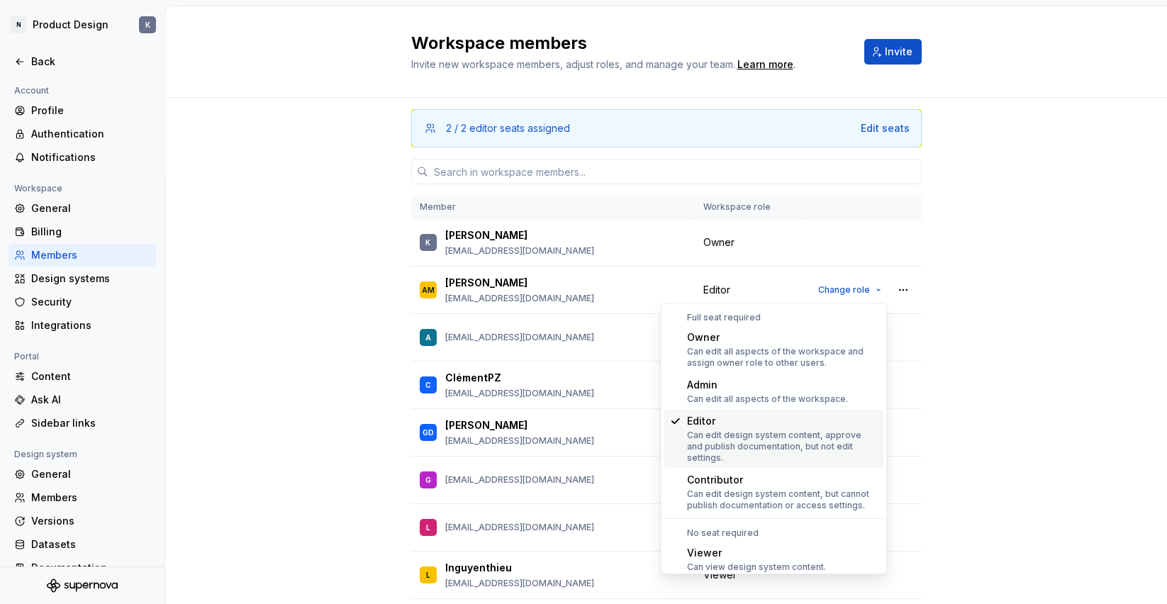
scroll to position [14, 0]
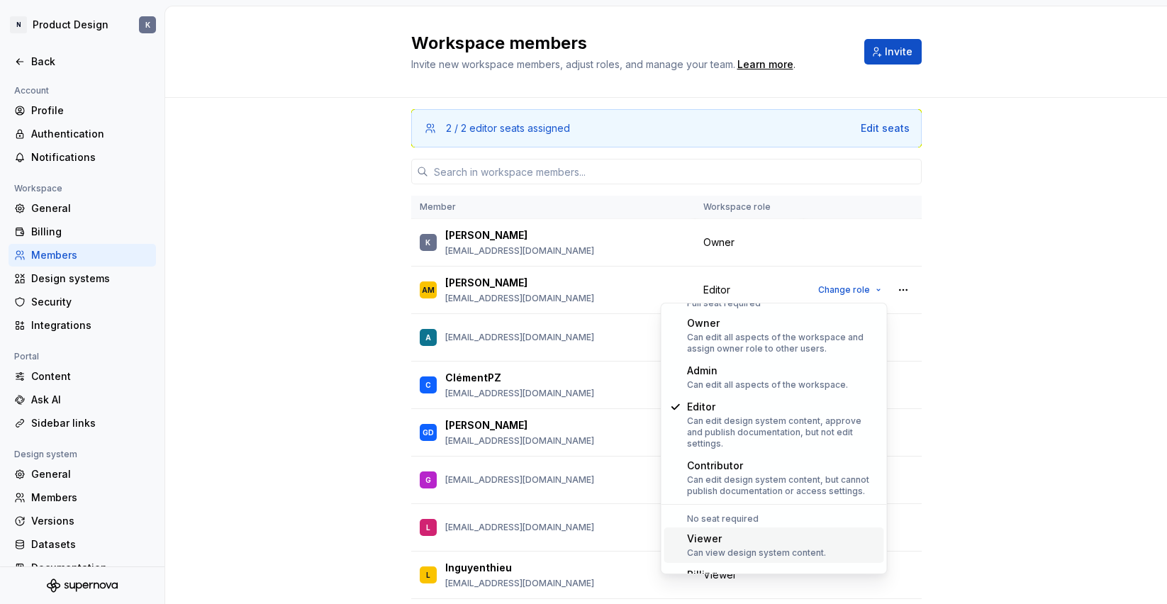
click at [771, 535] on div "Viewer Can view design system content." at bounding box center [756, 545] width 139 height 27
